Goal: Information Seeking & Learning: Check status

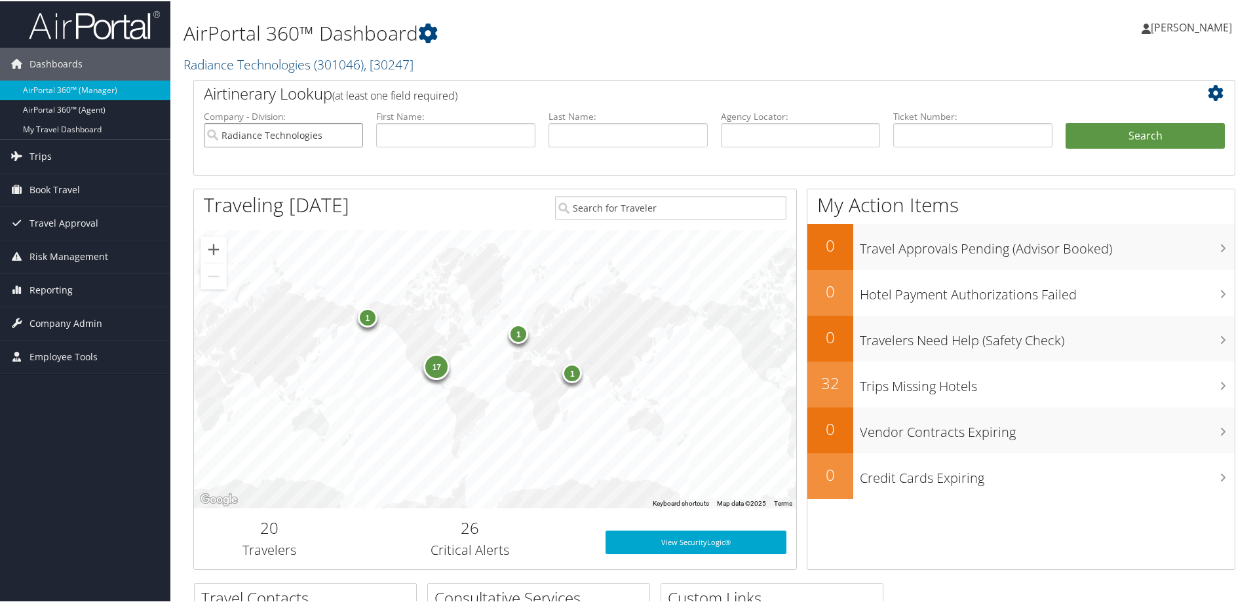
click at [352, 132] on input "Radiance Technologies" at bounding box center [283, 134] width 159 height 24
click at [45, 321] on span "Company Admin" at bounding box center [65, 322] width 73 height 33
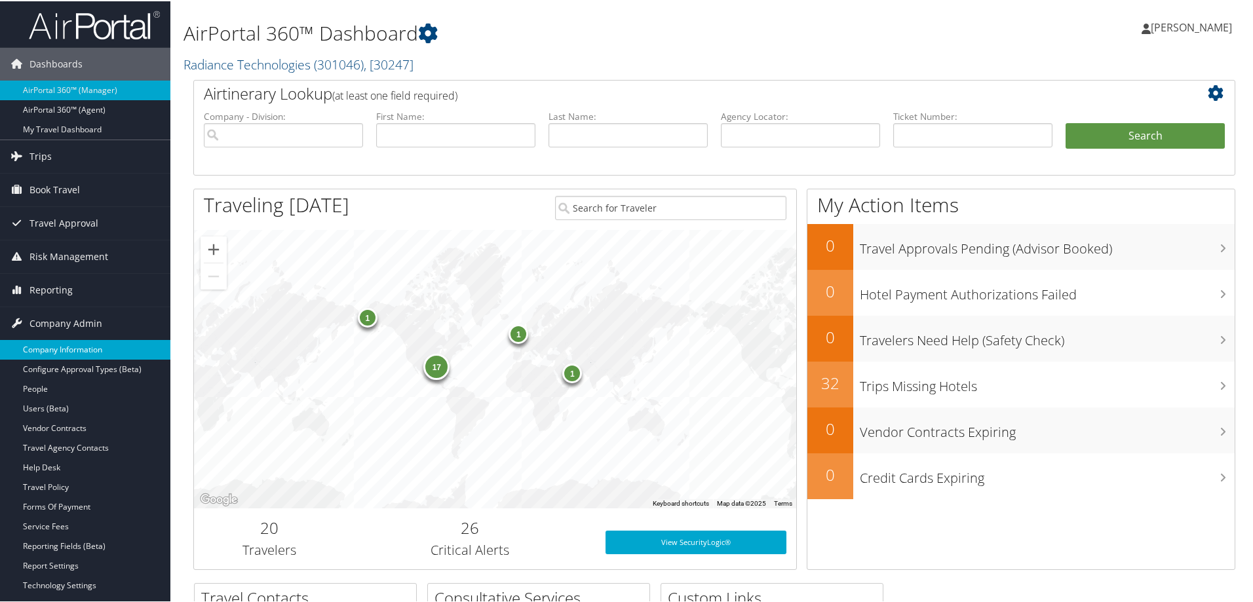
click at [47, 346] on link "Company Information" at bounding box center [85, 349] width 170 height 20
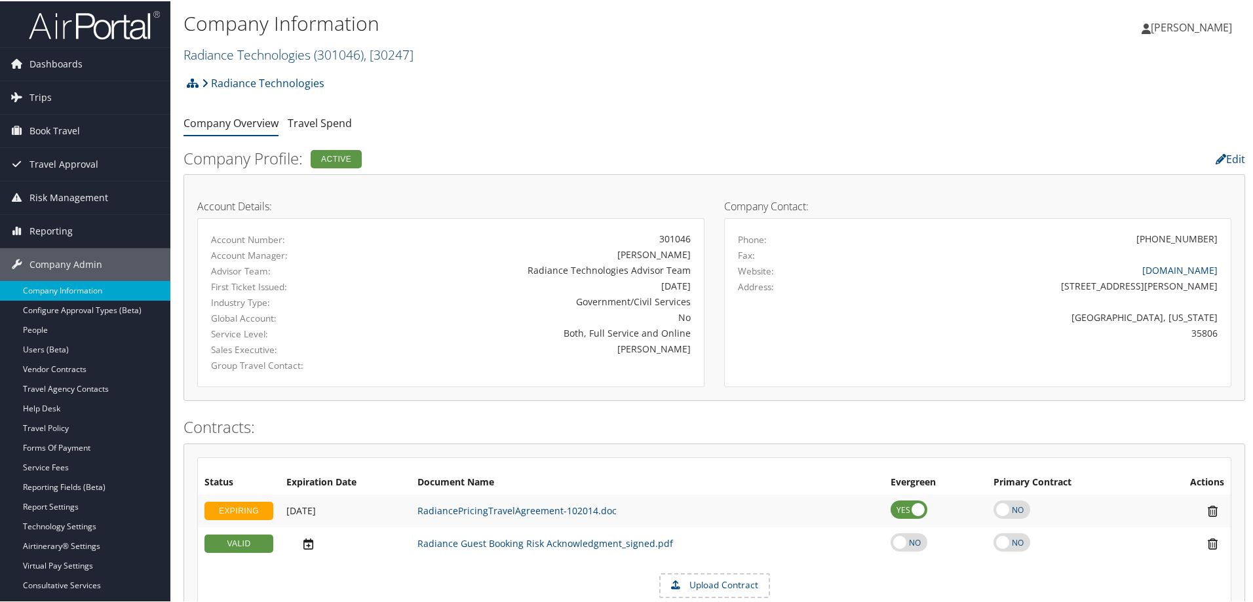
click at [332, 48] on span "( 301046 )" at bounding box center [339, 54] width 50 height 18
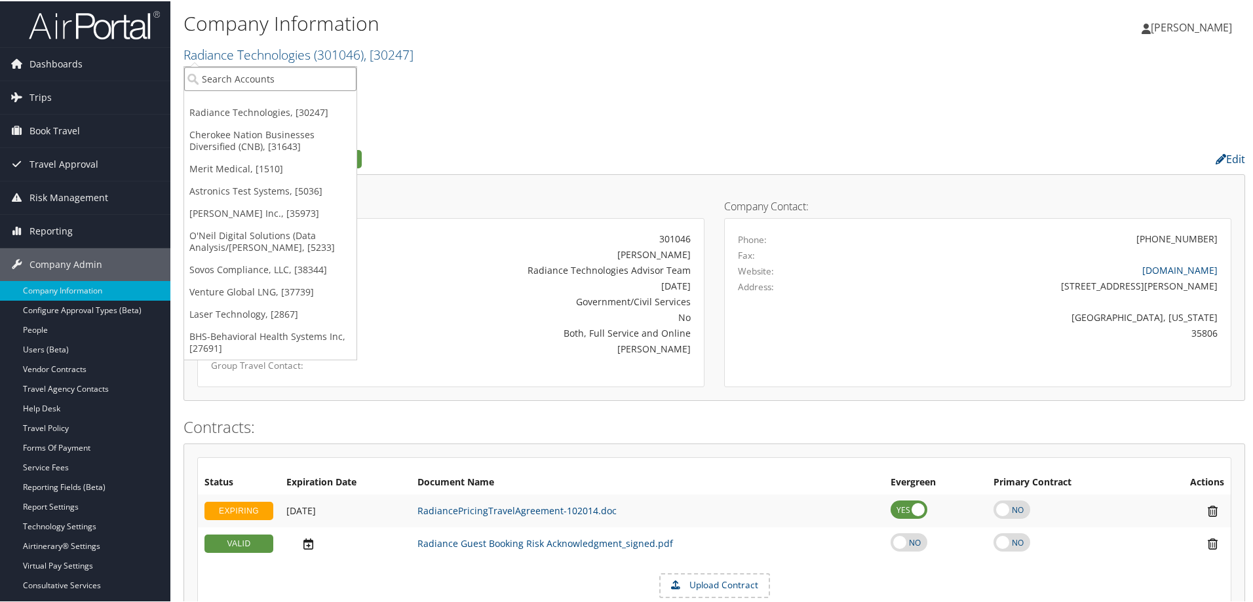
click at [315, 75] on input "search" at bounding box center [270, 78] width 172 height 24
type input "pauls"
click at [305, 106] on div "The Pauls Corporation (1048), [654]" at bounding box center [284, 102] width 214 height 12
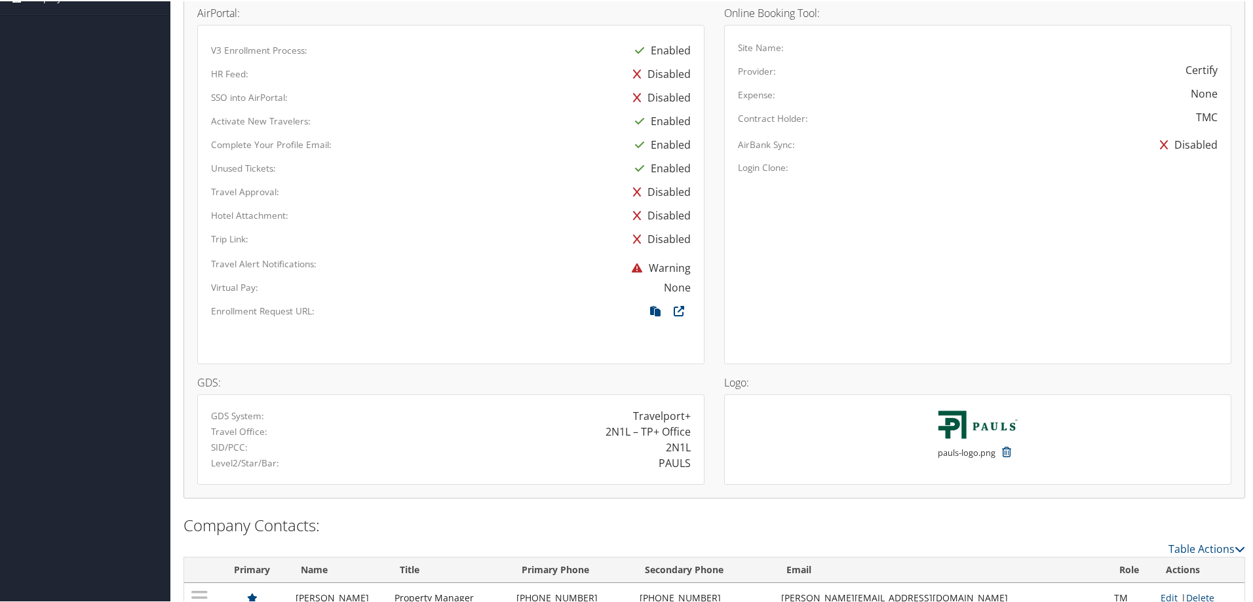
scroll to position [655, 0]
click at [647, 309] on icon at bounding box center [655, 311] width 24 height 17
click at [655, 310] on icon at bounding box center [655, 311] width 24 height 17
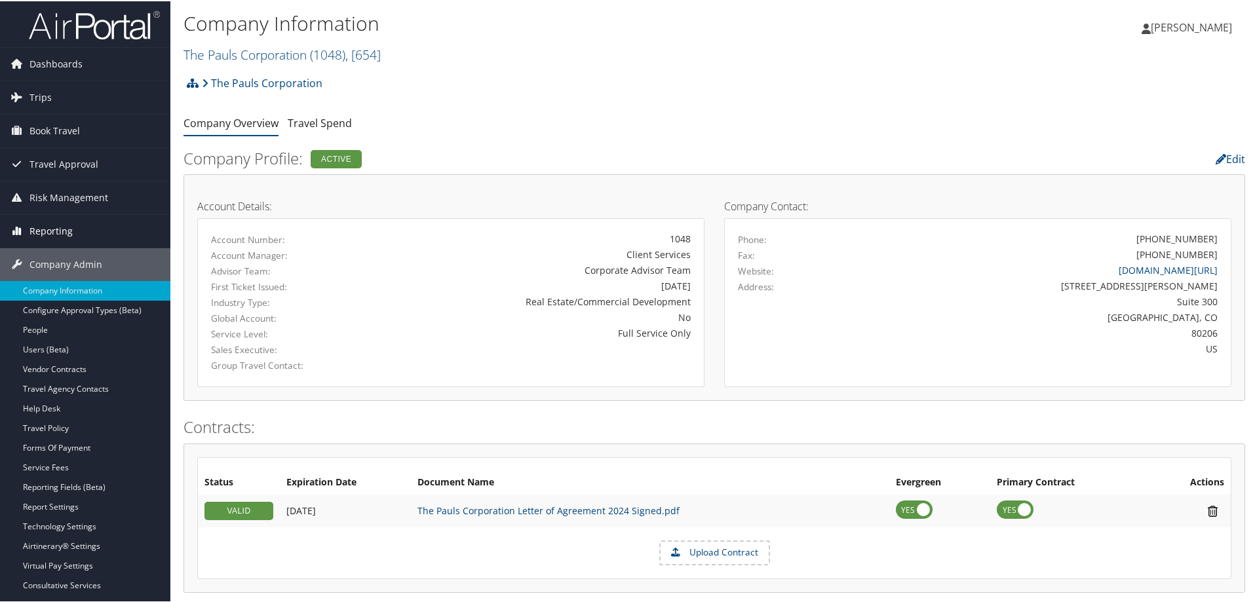
click at [53, 232] on span "Reporting" at bounding box center [50, 230] width 43 height 33
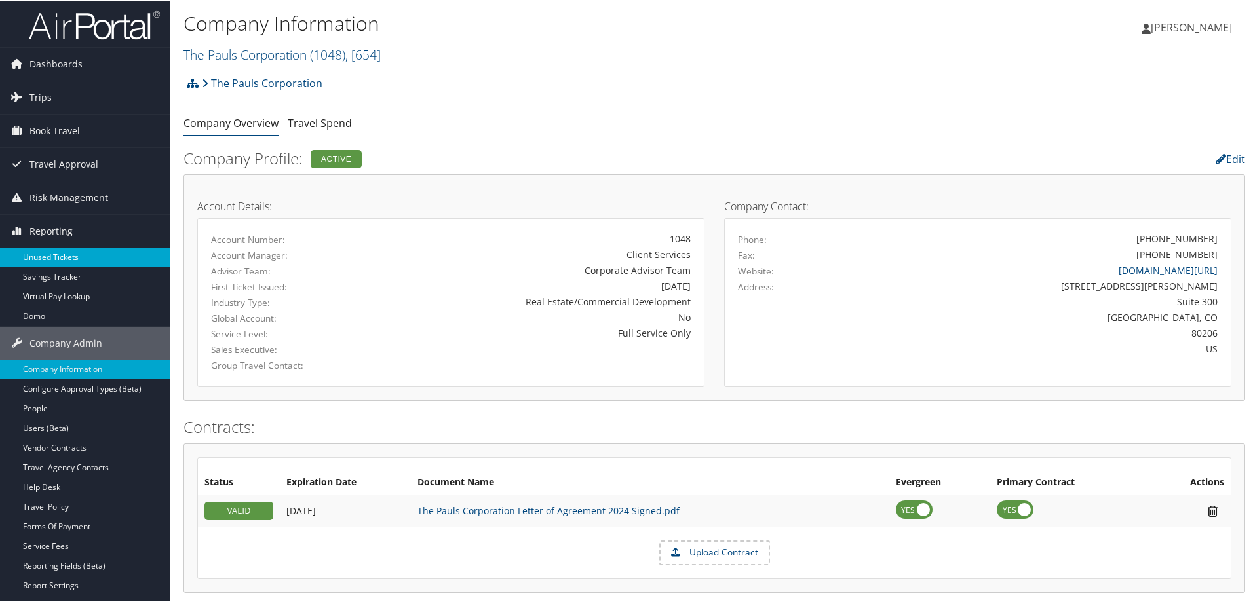
click at [54, 250] on link "Unused Tickets" at bounding box center [85, 256] width 170 height 20
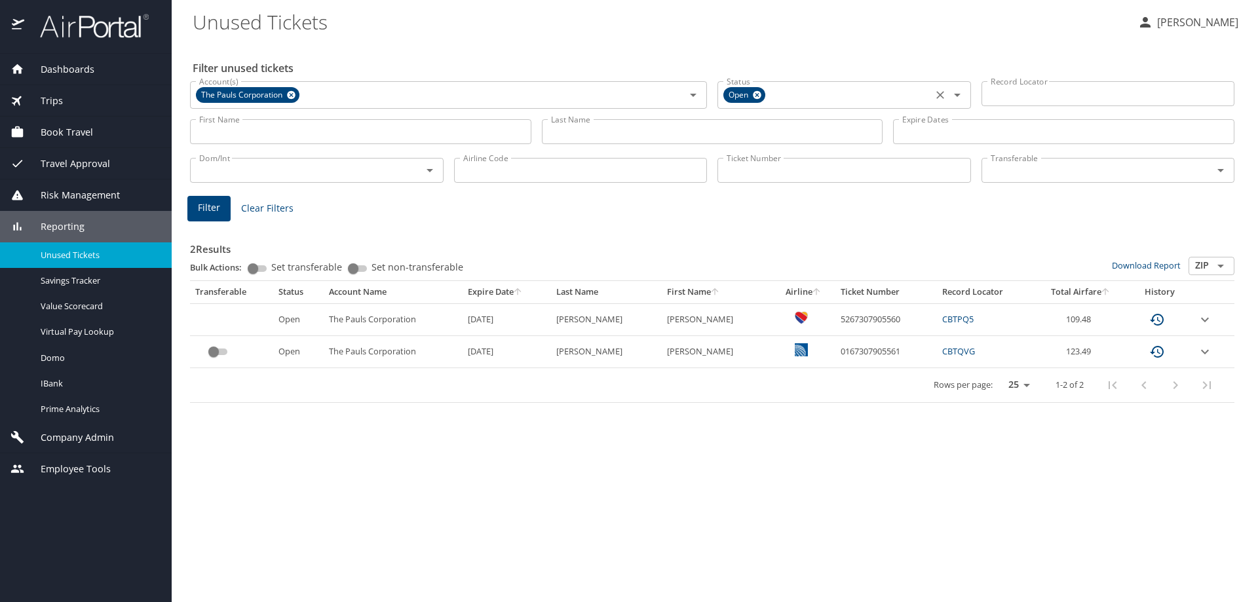
click at [756, 90] on icon at bounding box center [757, 95] width 10 height 14
click at [292, 93] on icon at bounding box center [291, 95] width 9 height 9
click at [324, 96] on input "Account(s)" at bounding box center [429, 93] width 470 height 17
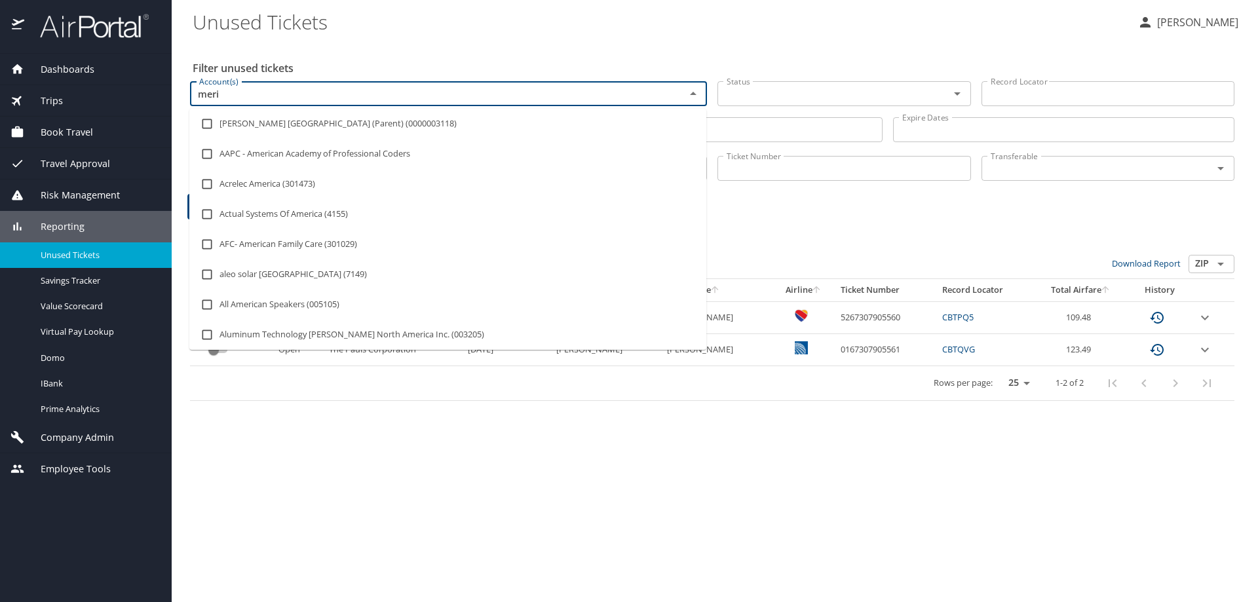
type input "merit"
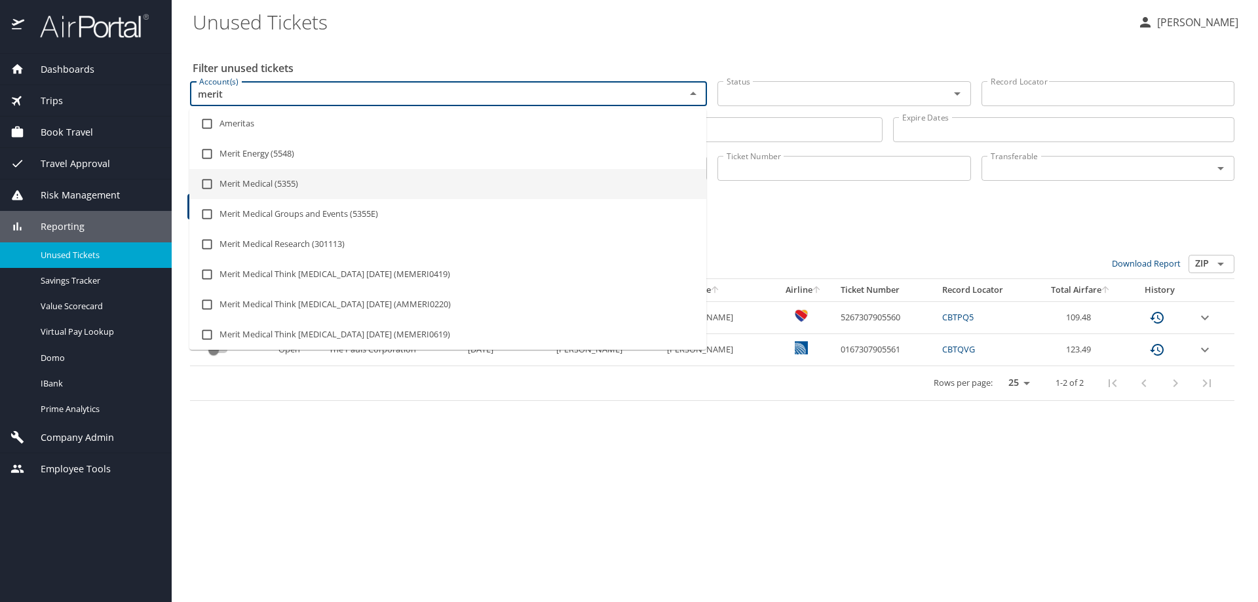
click at [280, 178] on li "Merit Medical (5355)" at bounding box center [447, 184] width 517 height 30
checkbox input "true"
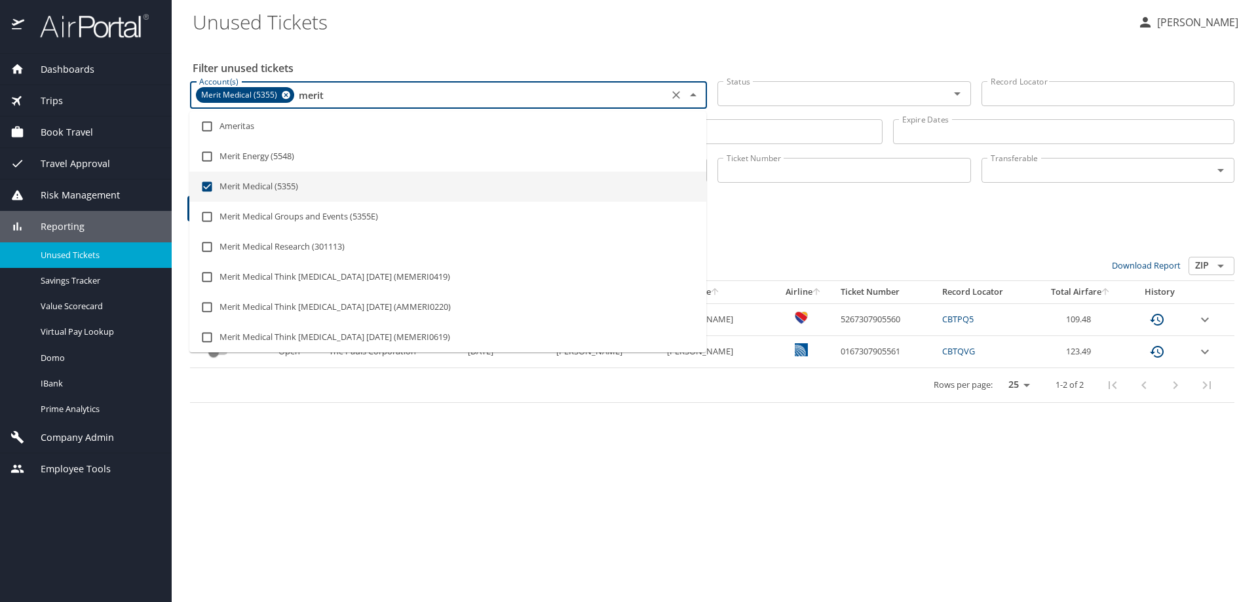
type input "merit"
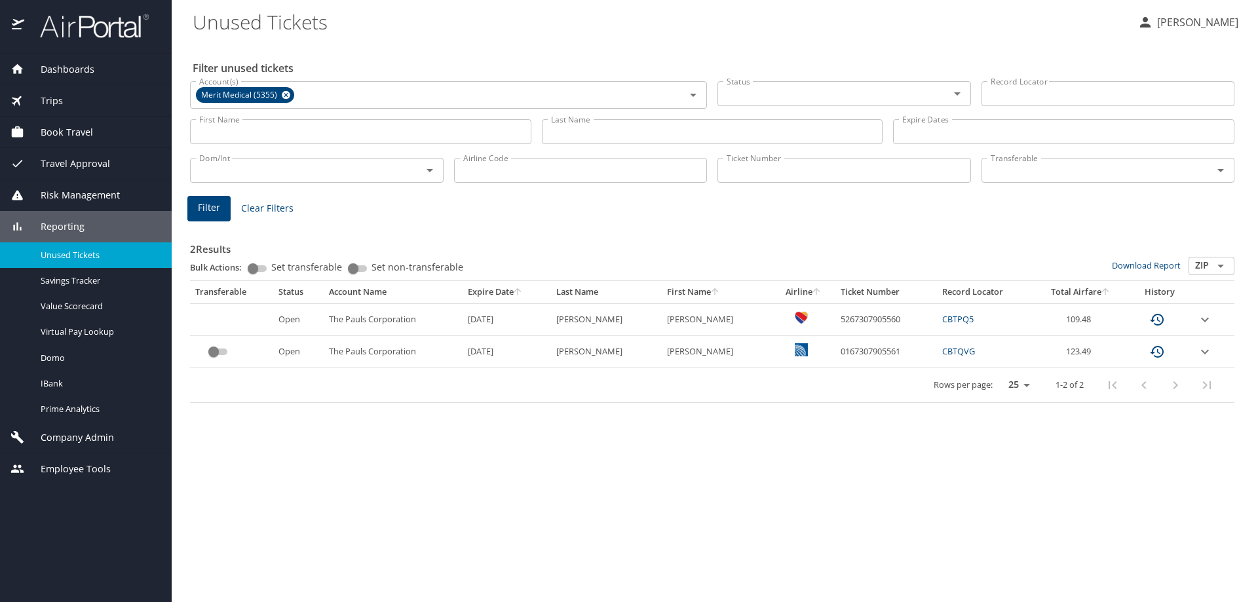
drag, startPoint x: 777, startPoint y: 265, endPoint x: 769, endPoint y: 256, distance: 11.6
click at [778, 265] on div "Bulk Actions: Set transferable Set non-transferable" at bounding box center [651, 269] width 922 height 24
drag, startPoint x: 628, startPoint y: 138, endPoint x: 623, endPoint y: 143, distance: 7.5
click at [628, 138] on input "Last Name" at bounding box center [712, 131] width 341 height 25
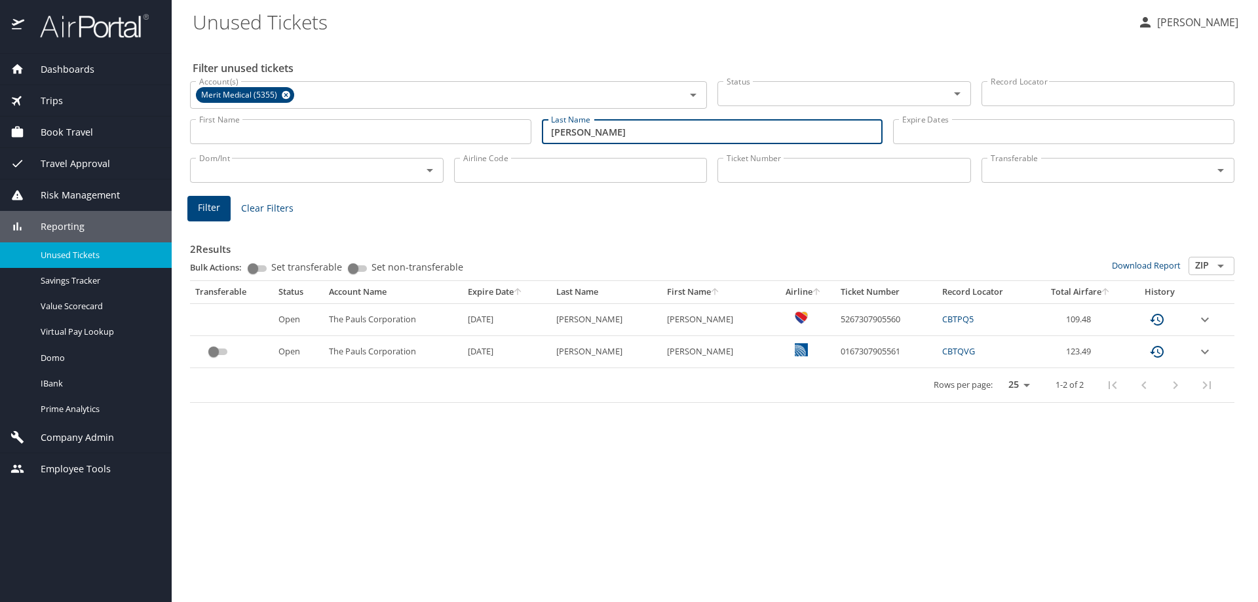
type input "[PERSON_NAME]"
click at [222, 206] on button "Filter" at bounding box center [208, 209] width 43 height 26
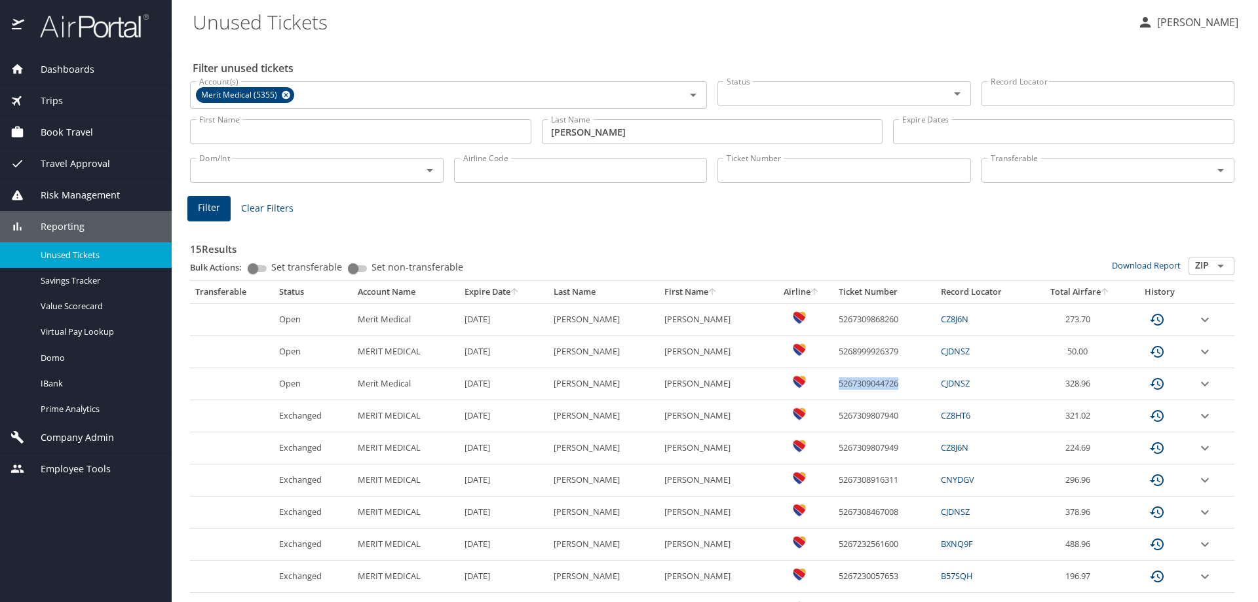
drag, startPoint x: 872, startPoint y: 384, endPoint x: 807, endPoint y: 383, distance: 64.2
click at [833, 383] on td "5267309044726" at bounding box center [884, 384] width 102 height 32
copy td "5267309044726"
drag, startPoint x: 870, startPoint y: 322, endPoint x: 808, endPoint y: 321, distance: 61.6
click at [833, 321] on td "5267309868260" at bounding box center [884, 319] width 102 height 32
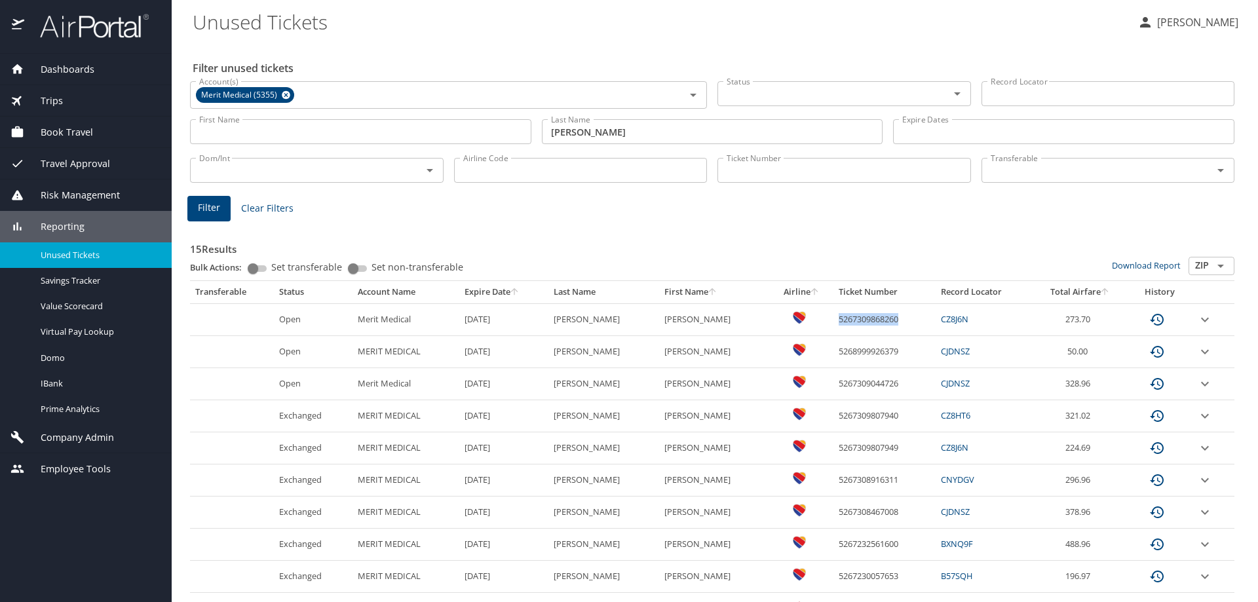
copy td "5267309868260"
drag, startPoint x: 870, startPoint y: 385, endPoint x: 810, endPoint y: 385, distance: 60.3
click at [833, 385] on td "5267309044726" at bounding box center [884, 384] width 102 height 32
copy td "5267309044726"
click at [833, 315] on td "5267309868260" at bounding box center [884, 319] width 102 height 32
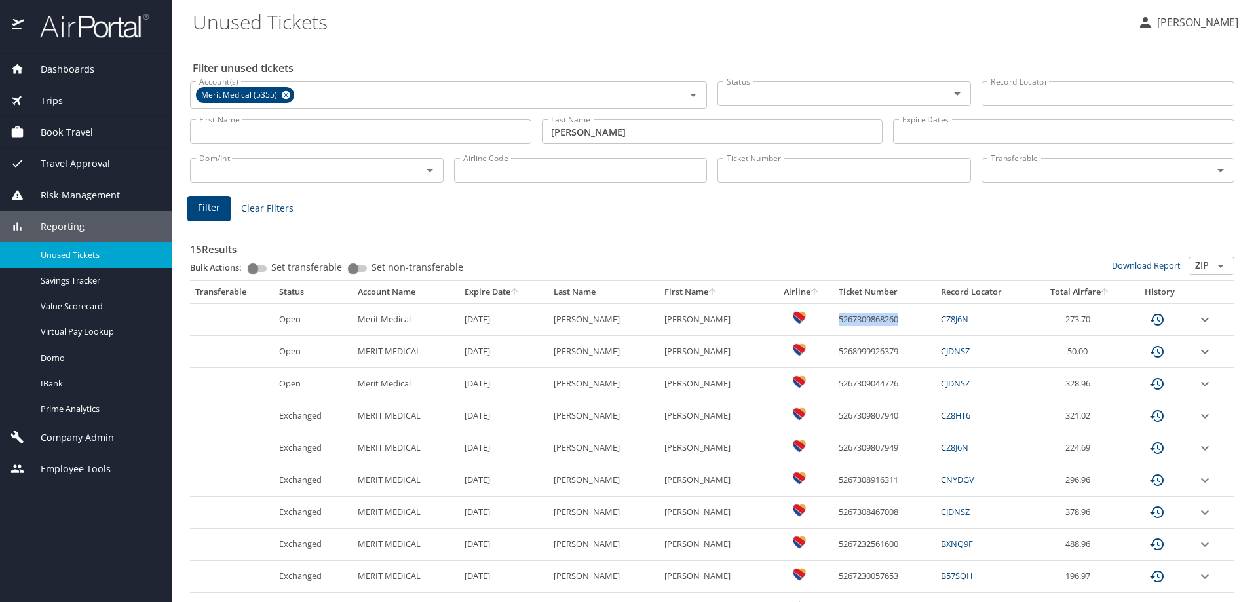
click at [833, 315] on td "5267309868260" at bounding box center [884, 319] width 102 height 32
copy td "5267309868260"
